Goal: Find specific page/section: Find specific page/section

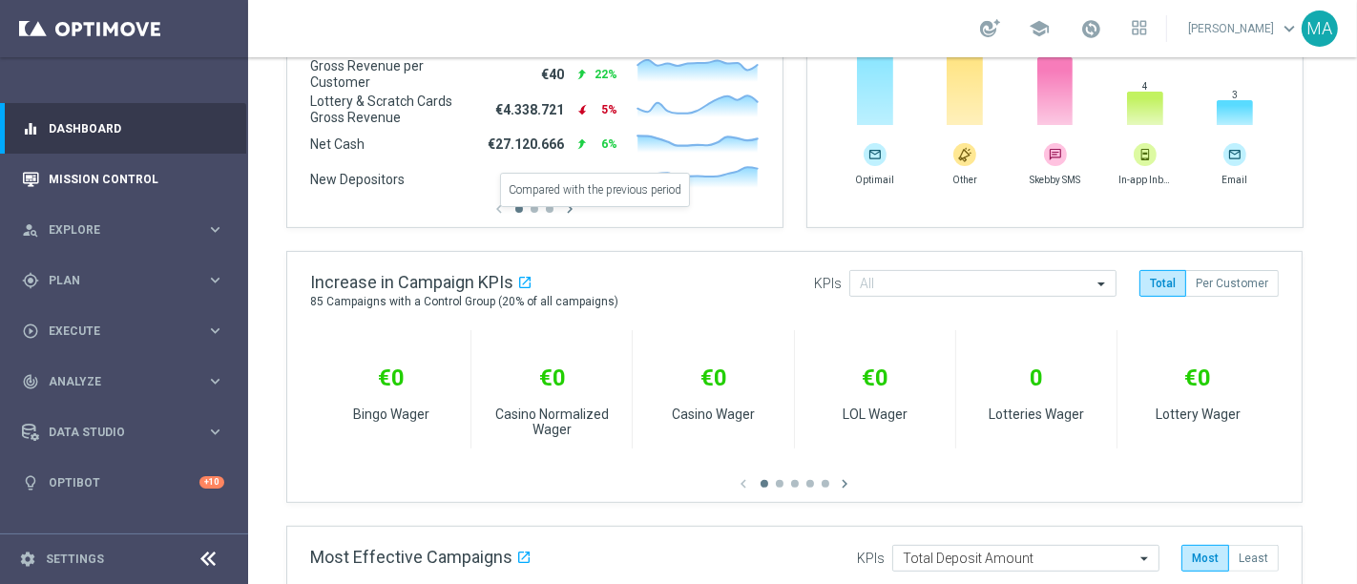
scroll to position [530, 0]
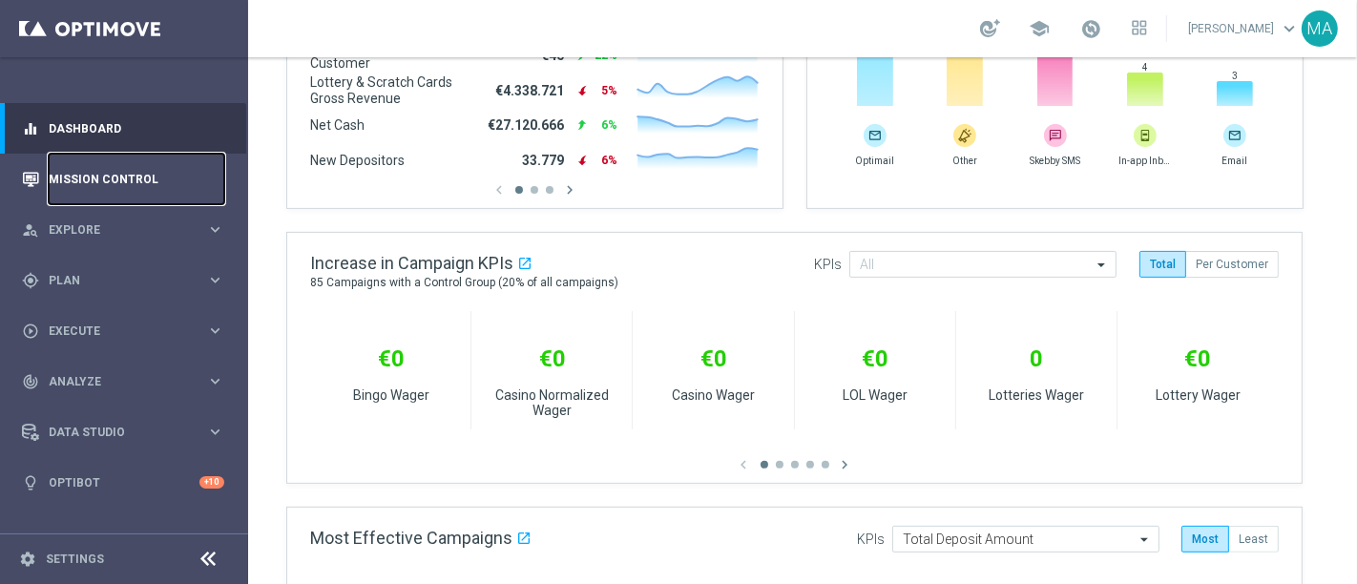
click at [113, 183] on link "Mission Control" at bounding box center [137, 179] width 176 height 51
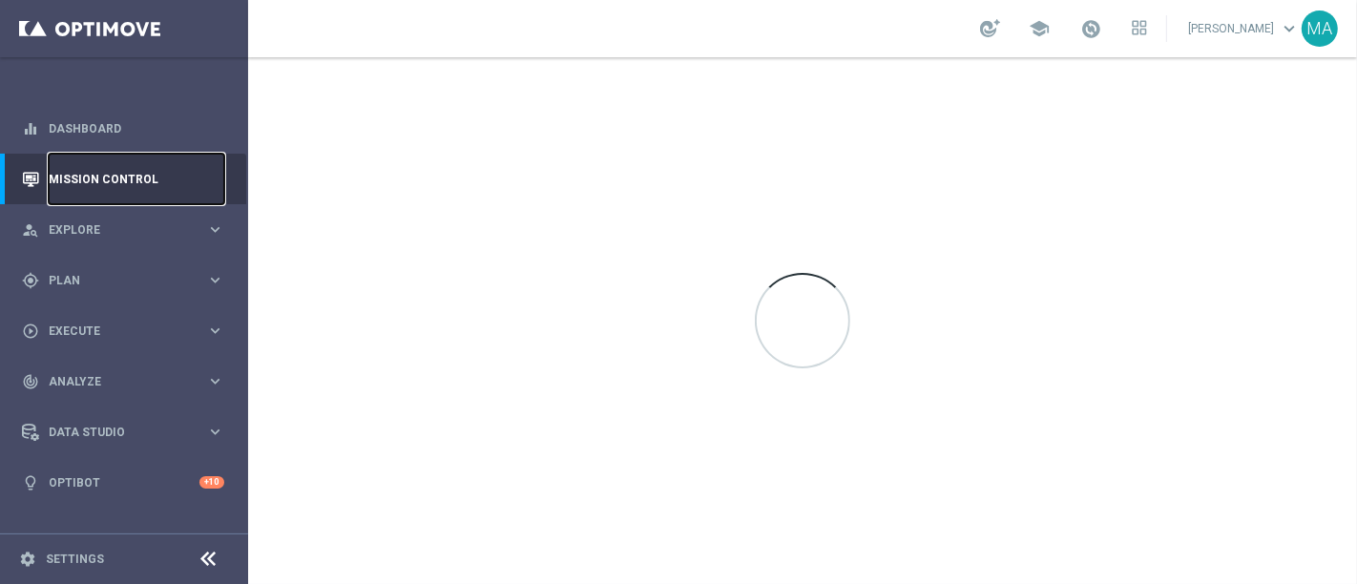
scroll to position [0, 0]
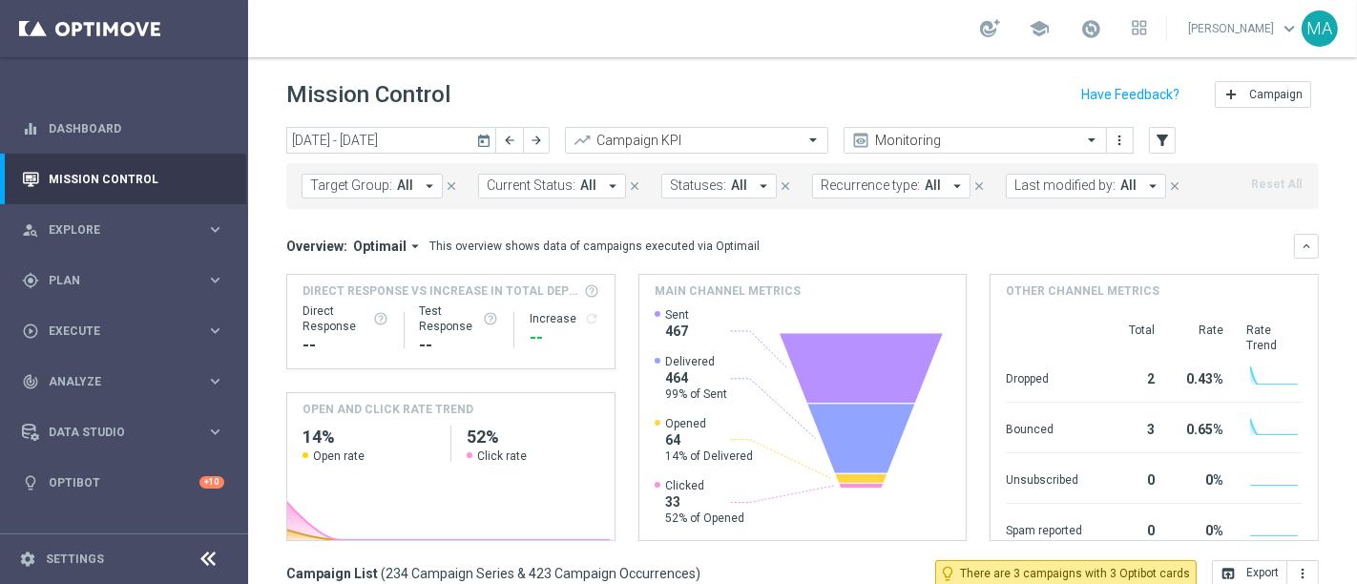
click at [381, 185] on span "Target Group:" at bounding box center [351, 186] width 82 height 16
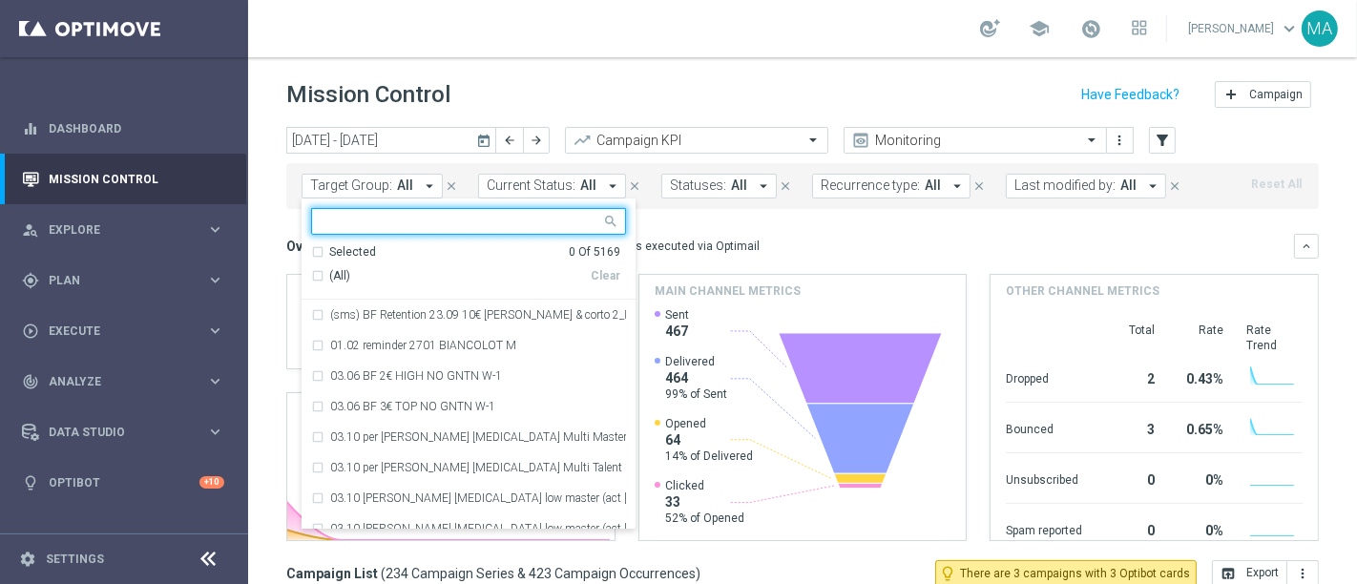
click at [1095, 188] on span "Last modified by:" at bounding box center [1064, 186] width 101 height 16
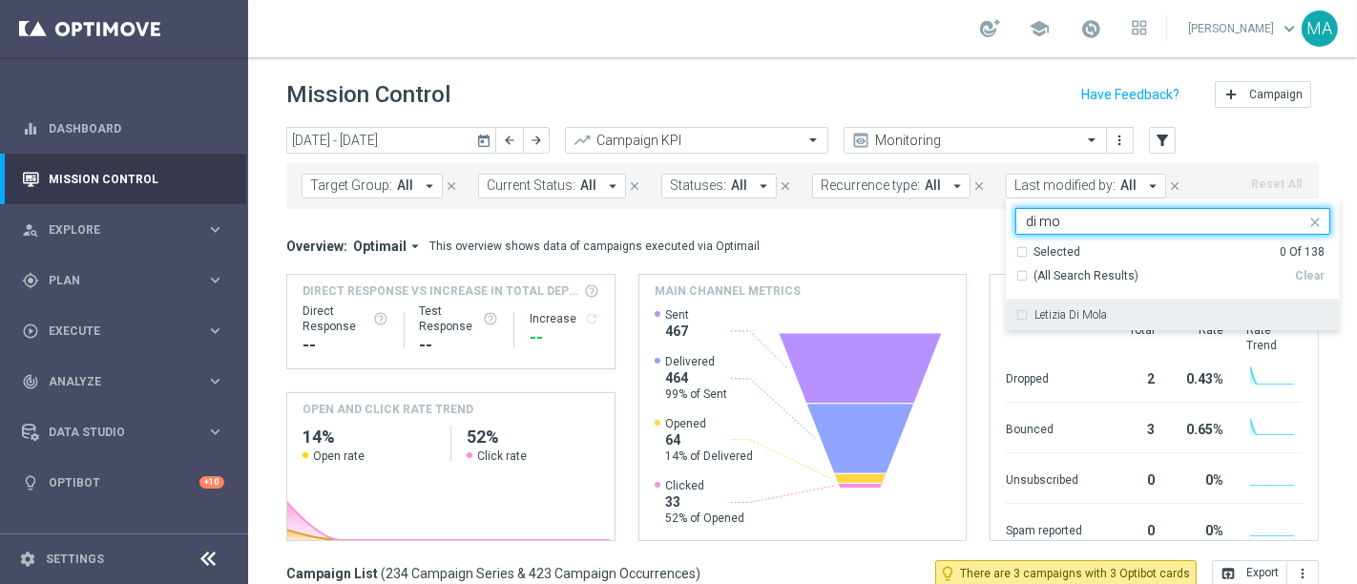
click at [1083, 315] on label "Letizia Di Mola" at bounding box center [1070, 314] width 73 height 11
type input "di mo"
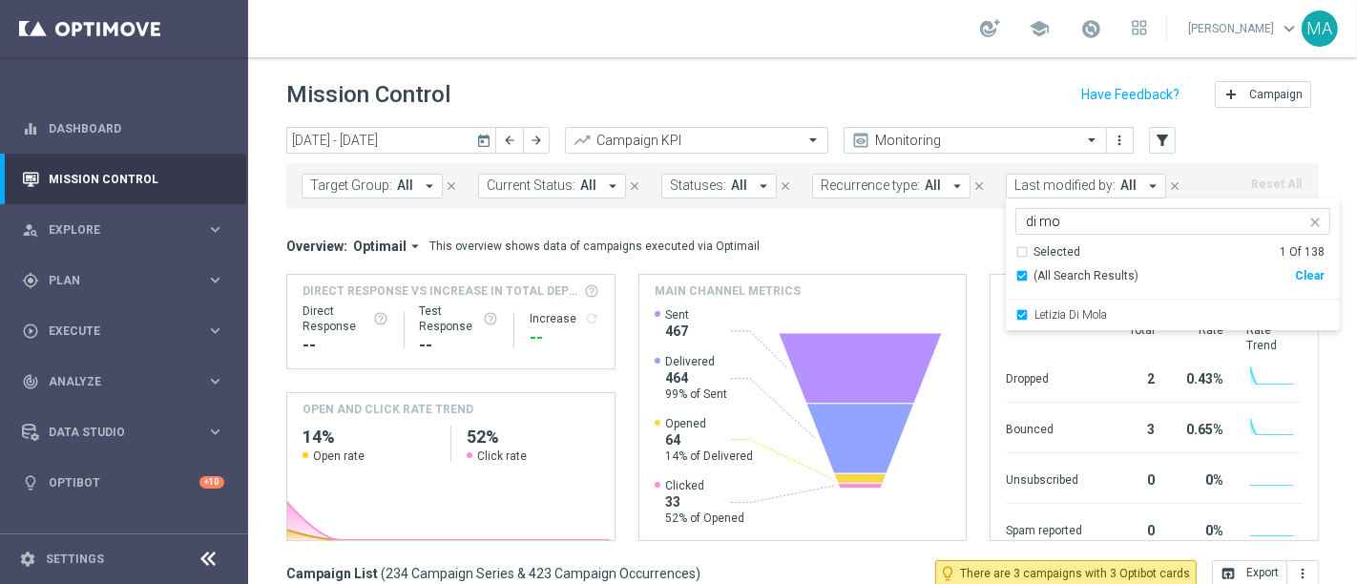
click at [1332, 376] on div "[DATE] [DATE] - [DATE] arrow_back arrow_forward Campaign KPI trending_up Monito…" at bounding box center [802, 347] width 1109 height 440
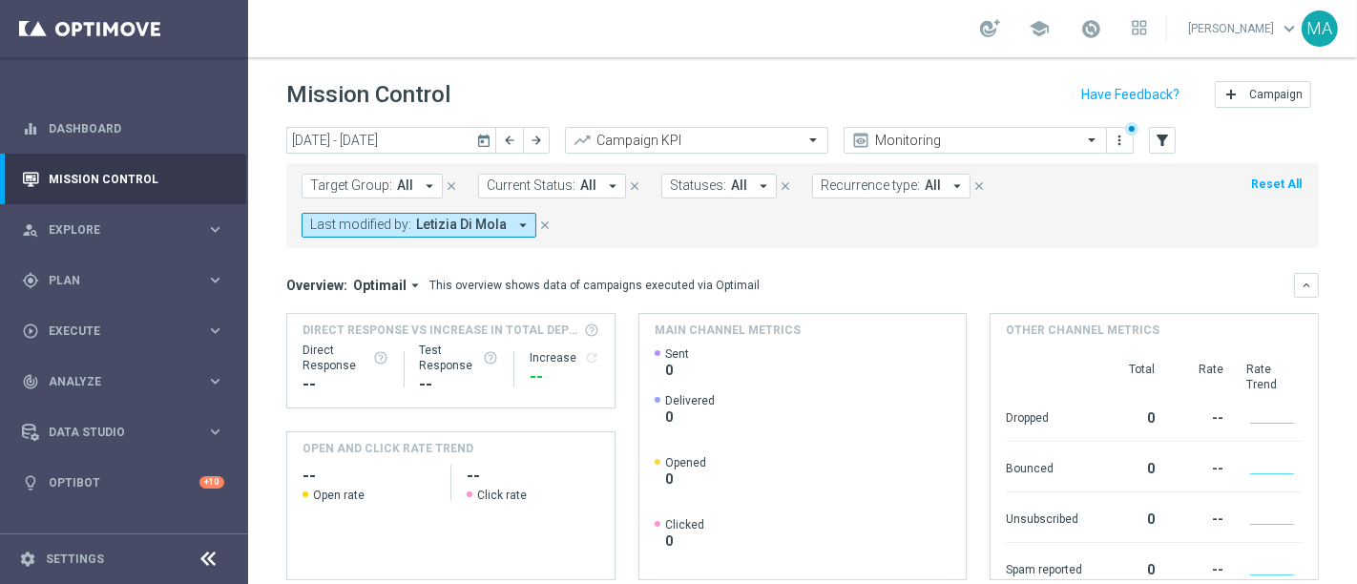
click at [403, 227] on span "Last modified by:" at bounding box center [360, 225] width 101 height 16
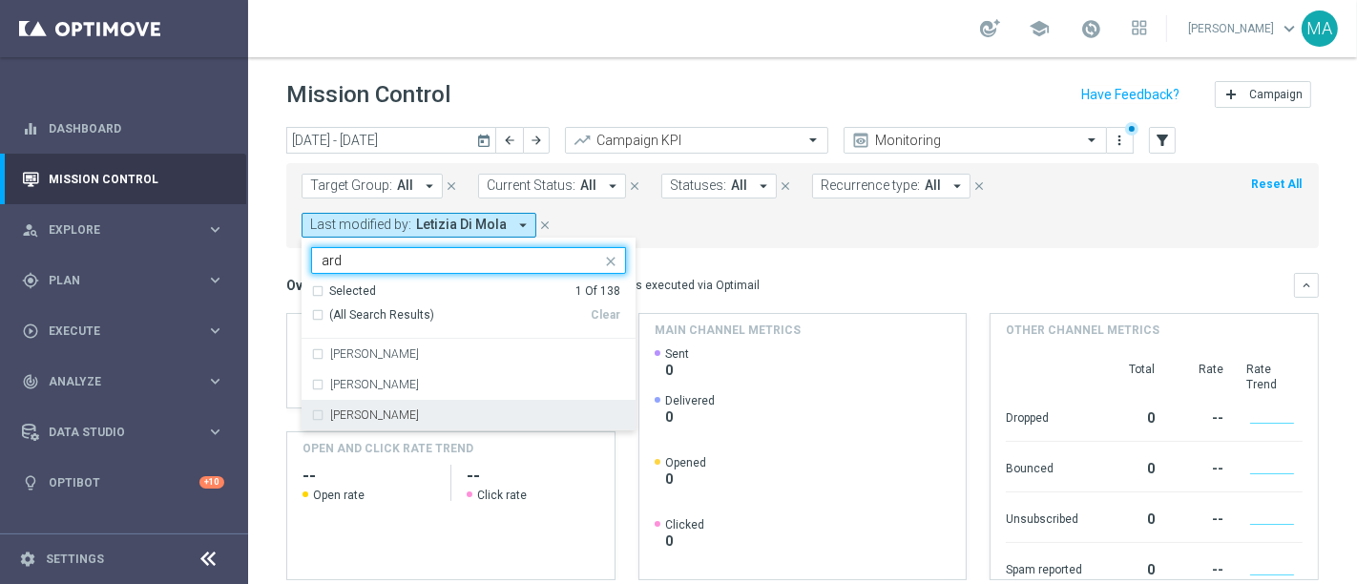
click at [384, 421] on div "[PERSON_NAME]" at bounding box center [468, 415] width 315 height 31
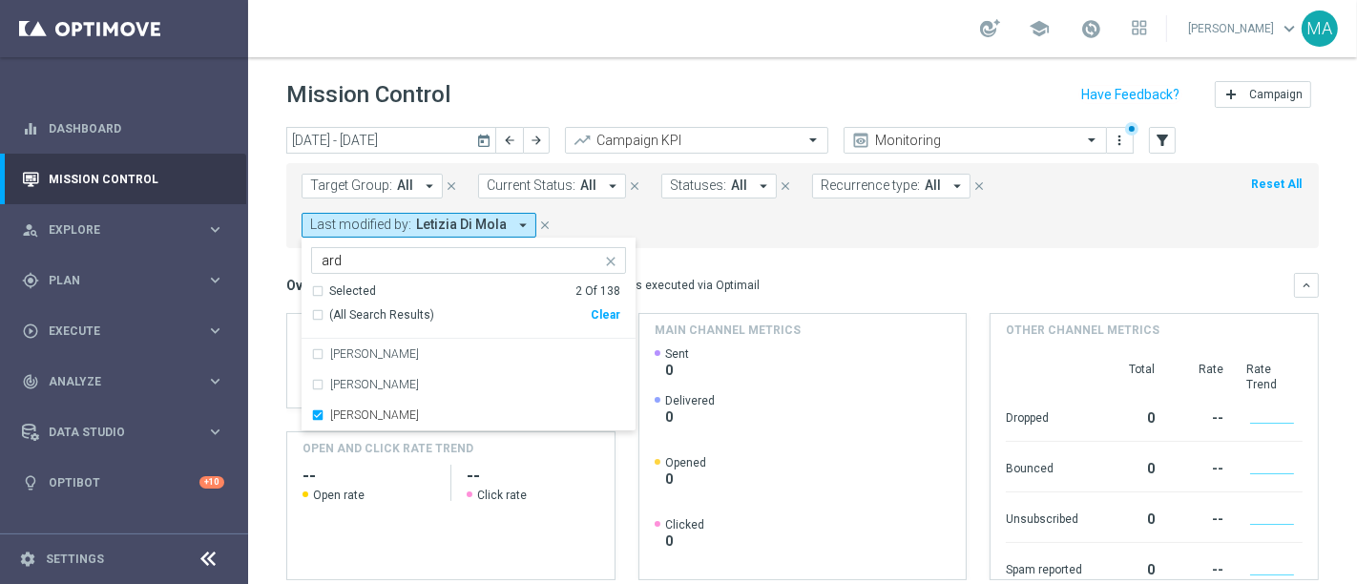
click at [346, 264] on input "ard" at bounding box center [462, 261] width 280 height 16
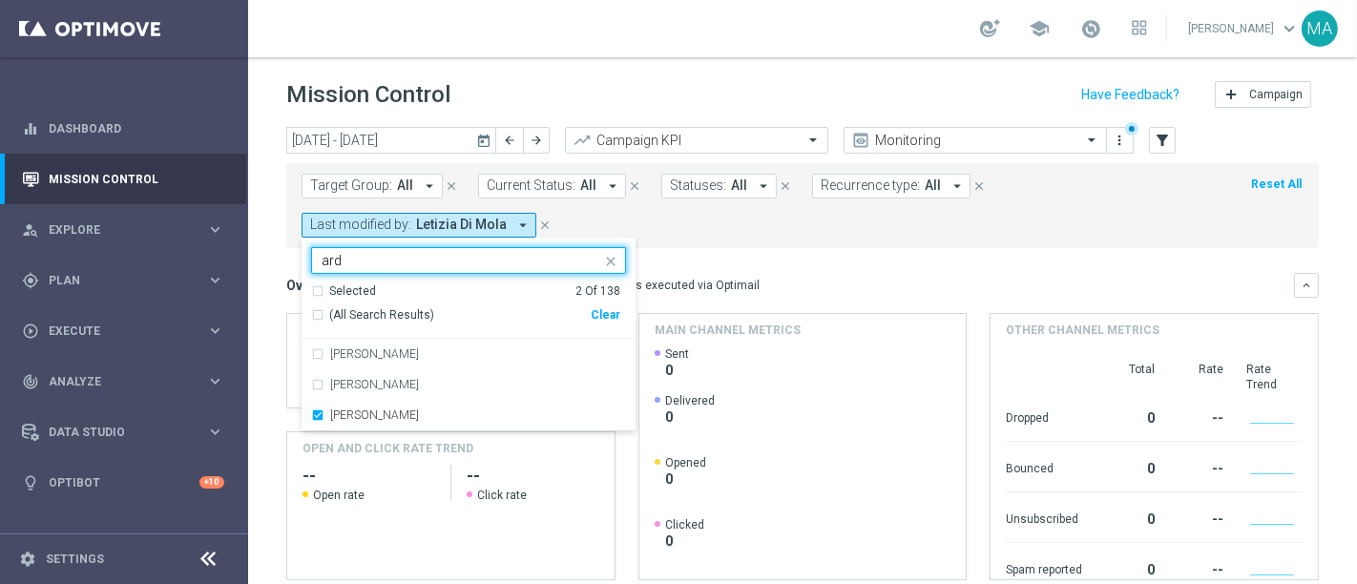
click at [346, 264] on input "ard" at bounding box center [462, 261] width 280 height 16
click at [431, 406] on div "[PERSON_NAME]" at bounding box center [468, 415] width 315 height 31
type input "de"
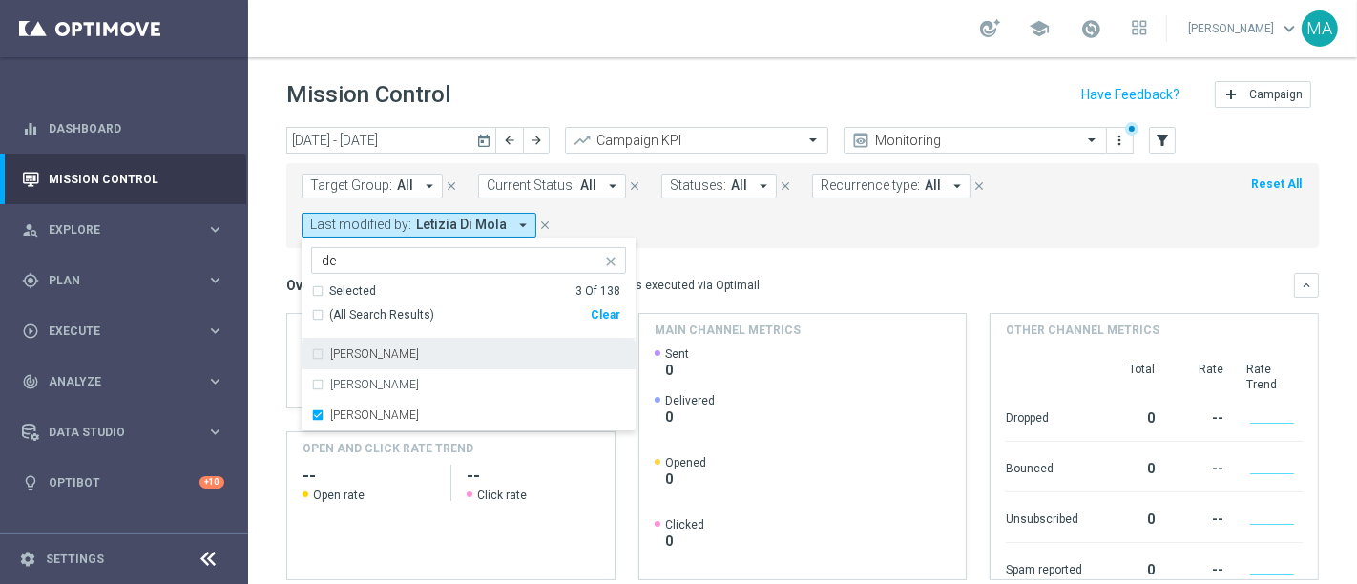
click at [873, 270] on mini-dashboard "Overview: Optimail arrow_drop_down This overview shows data of campaigns execut…" at bounding box center [802, 423] width 1033 height 351
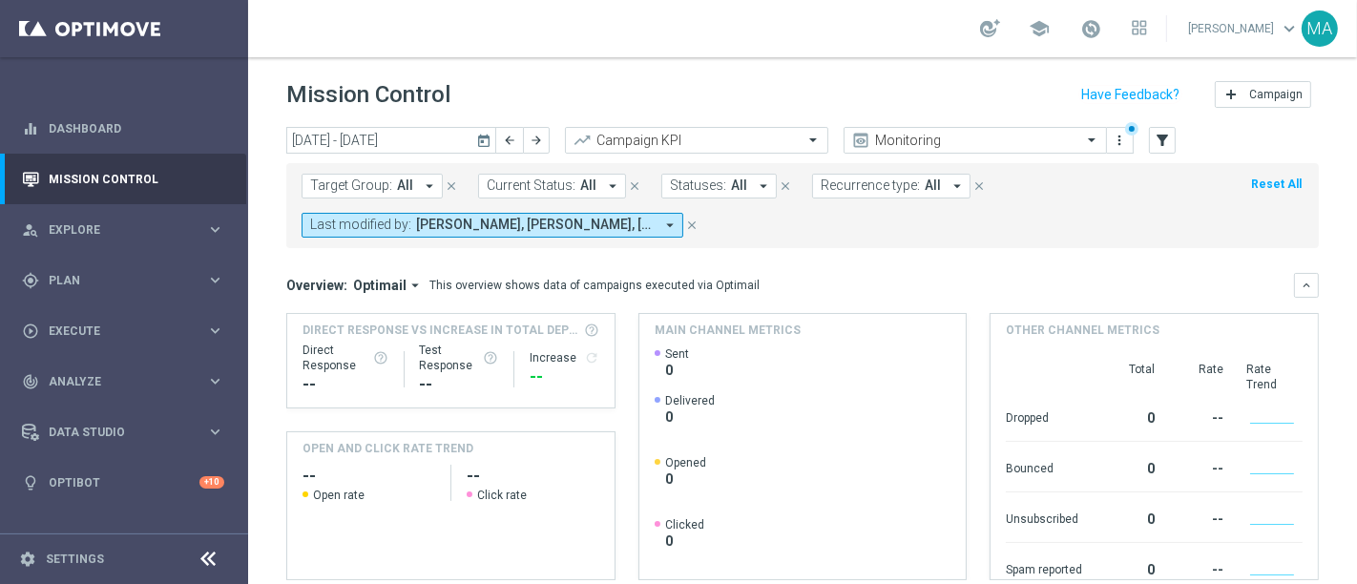
click at [443, 217] on span "[PERSON_NAME], [PERSON_NAME], [PERSON_NAME]" at bounding box center [535, 225] width 238 height 16
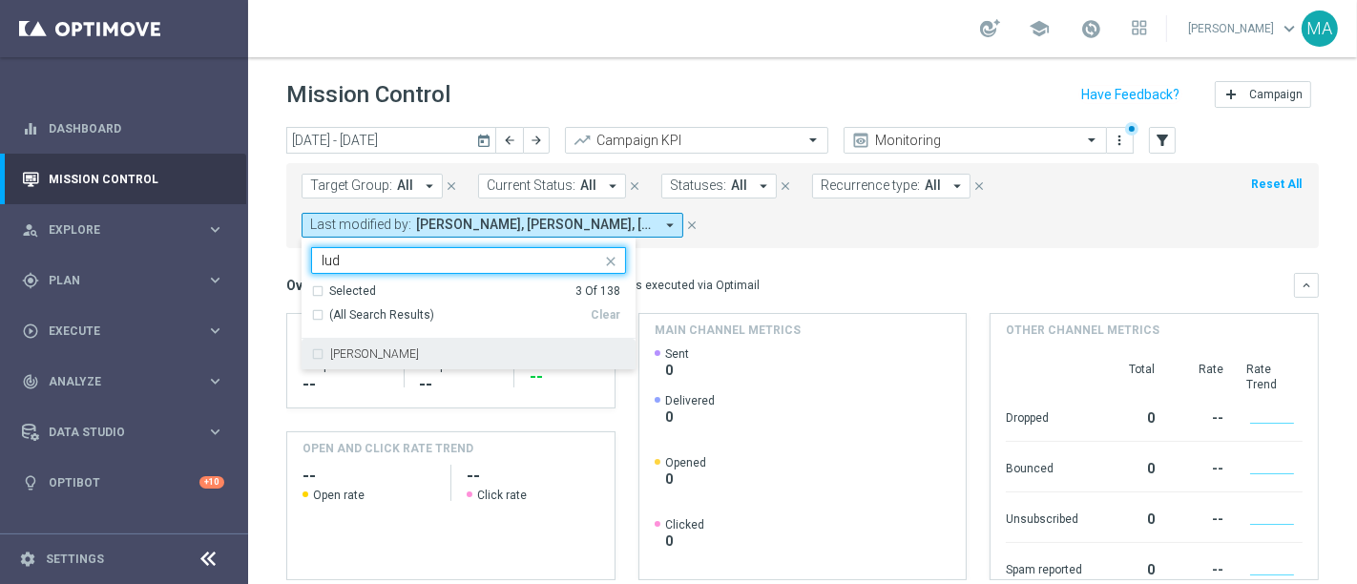
click at [419, 355] on label "[PERSON_NAME]" at bounding box center [374, 353] width 89 height 11
type input "lud"
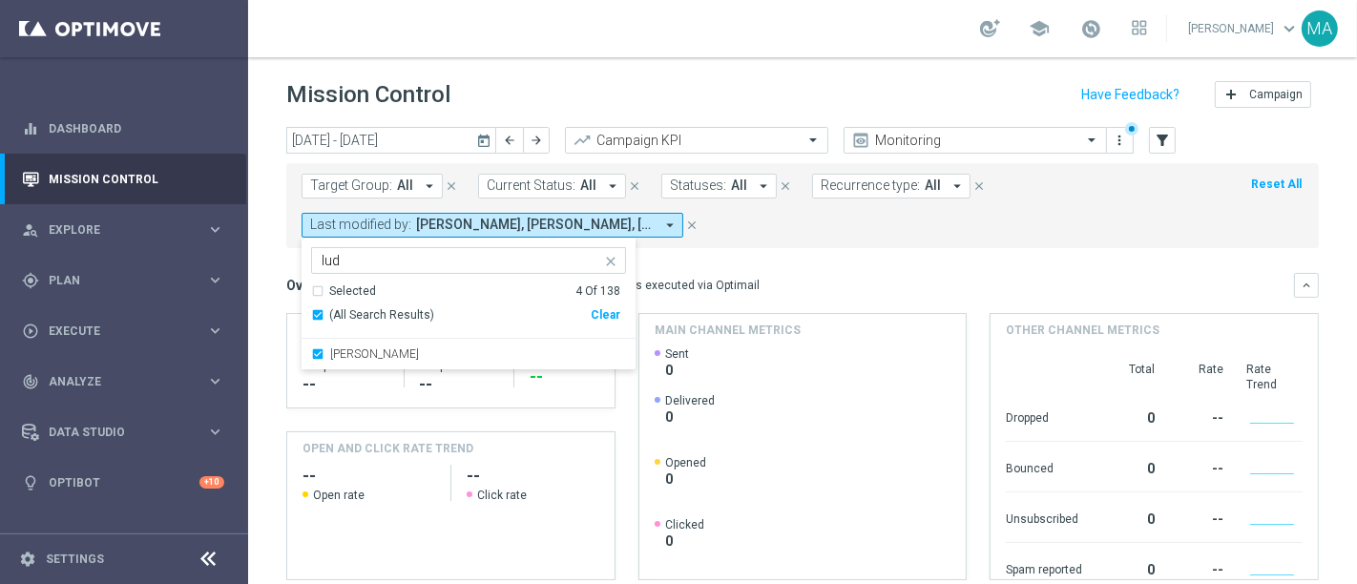
click at [943, 255] on mini-dashboard "Overview: Optimail arrow_drop_down This overview shows data of campaigns execut…" at bounding box center [802, 423] width 1033 height 351
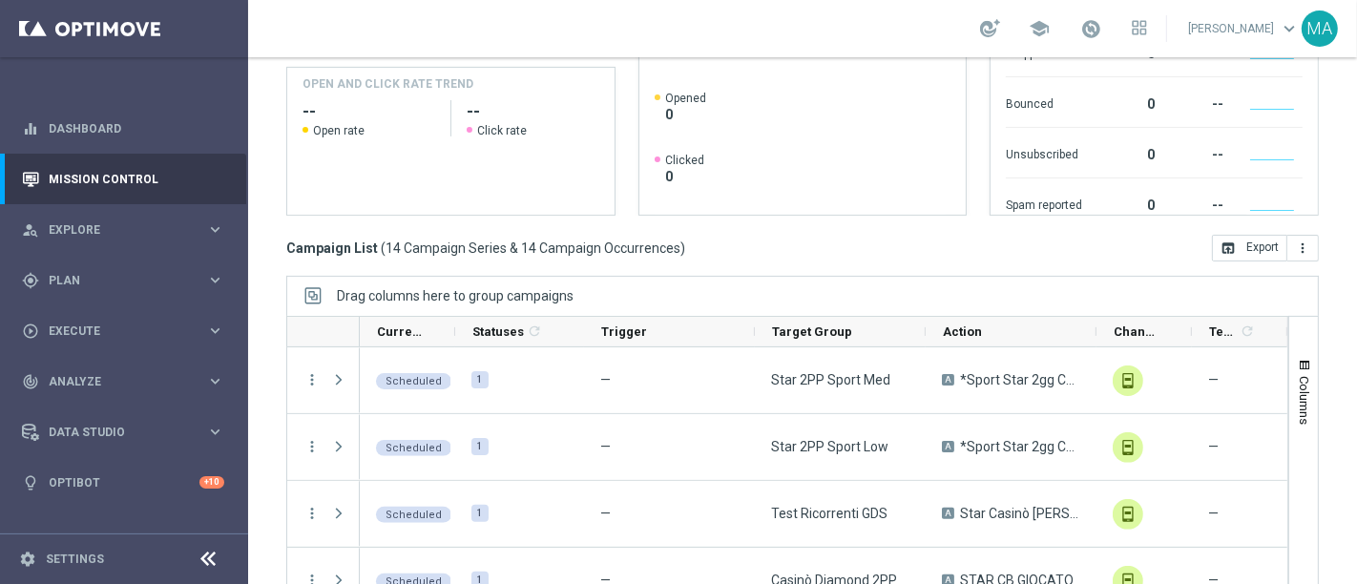
scroll to position [301, 0]
